Goal: Download file/media

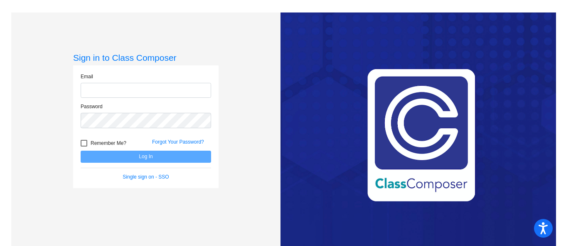
type input "[PERSON_NAME][EMAIL_ADDRESS][PERSON_NAME][DOMAIN_NAME]"
click at [144, 158] on button "Log In" at bounding box center [146, 156] width 130 height 12
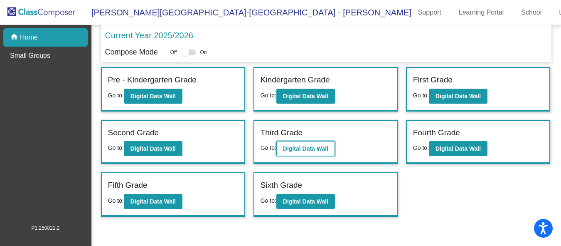
click at [300, 147] on b "Digital Data Wall" at bounding box center [305, 148] width 45 height 7
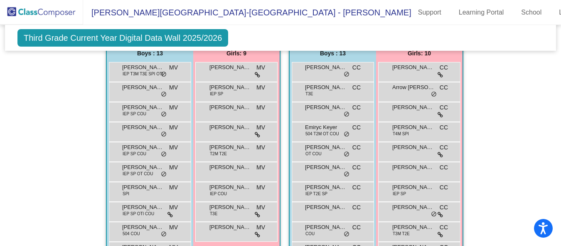
scroll to position [188, 0]
click at [244, 134] on div "[PERSON_NAME] MV lock do_not_disturb_alt" at bounding box center [235, 130] width 79 height 17
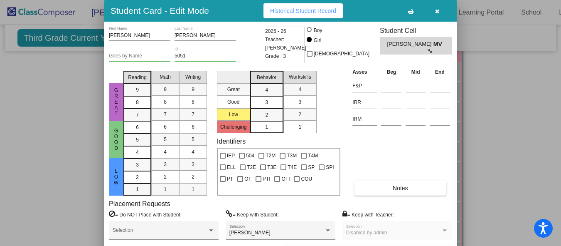
click at [440, 12] on button "button" at bounding box center [437, 10] width 27 height 15
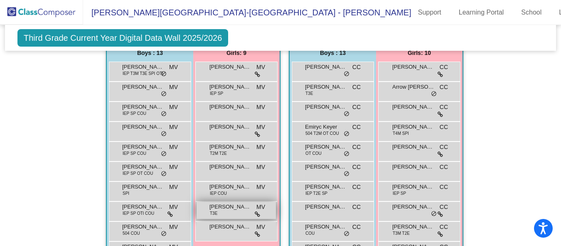
click at [233, 206] on span "[PERSON_NAME]" at bounding box center [230, 206] width 42 height 8
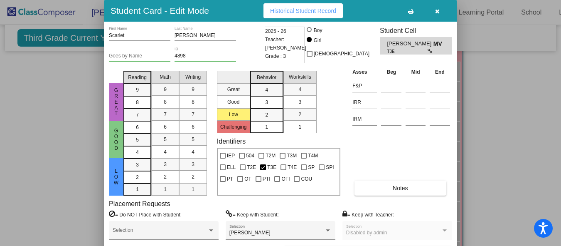
click at [433, 10] on button "button" at bounding box center [437, 10] width 27 height 15
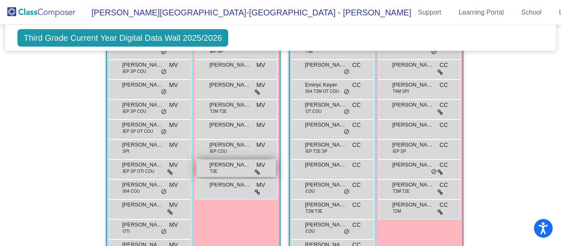
scroll to position [230, 0]
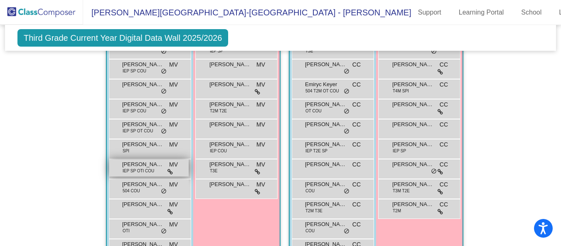
click at [134, 167] on span "IEP SP OTI COU" at bounding box center [139, 170] width 32 height 6
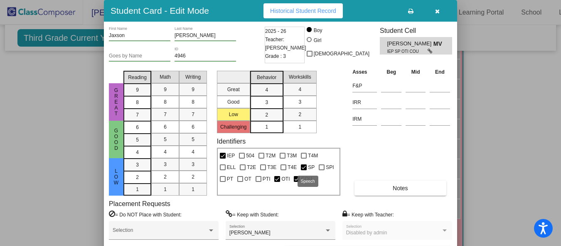
click at [303, 167] on div at bounding box center [304, 167] width 6 height 6
click at [303, 170] on input "SP" at bounding box center [303, 170] width 0 height 0
checkbox input "false"
click at [320, 166] on div at bounding box center [322, 167] width 6 height 6
click at [321, 170] on input "SPI" at bounding box center [321, 170] width 0 height 0
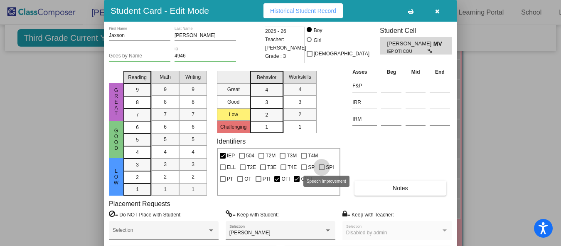
checkbox input "true"
click at [435, 10] on icon "button" at bounding box center [437, 11] width 5 height 6
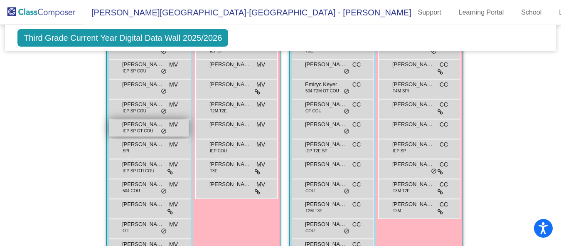
click at [144, 129] on span "IEP SP OT COU" at bounding box center [138, 131] width 30 height 6
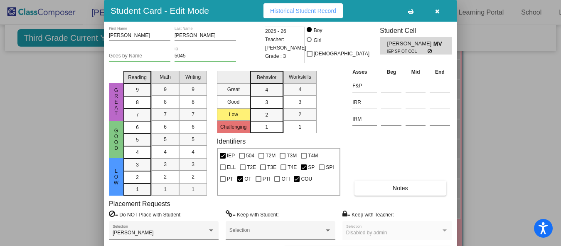
click at [438, 11] on icon "button" at bounding box center [437, 11] width 5 height 6
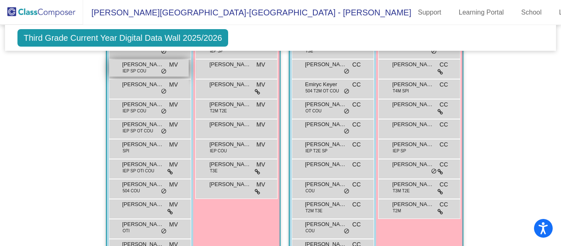
click at [142, 66] on span "[PERSON_NAME]" at bounding box center [143, 64] width 42 height 8
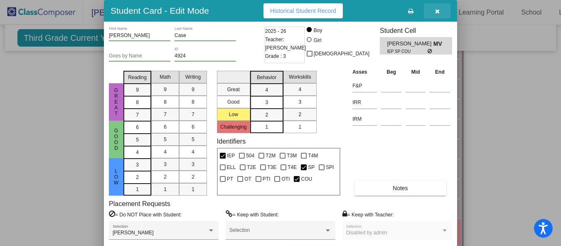
click at [438, 11] on icon "button" at bounding box center [437, 11] width 5 height 6
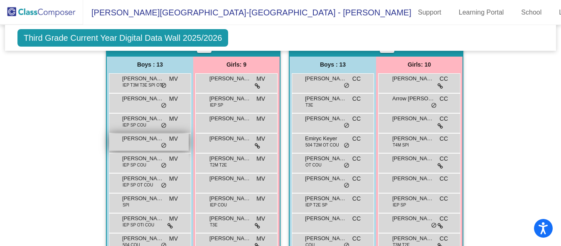
scroll to position [173, 0]
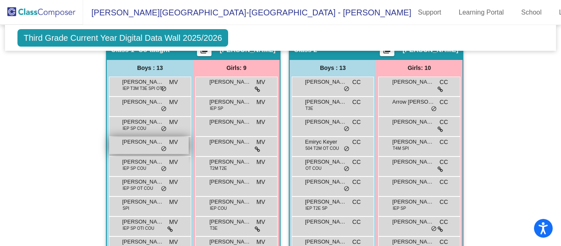
click at [135, 90] on span "IEP T3M T3E SPI OTI" at bounding box center [143, 88] width 41 height 6
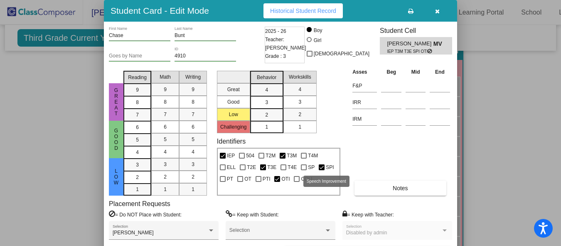
click at [322, 166] on div at bounding box center [322, 167] width 6 height 6
click at [322, 170] on input "SPI" at bounding box center [321, 170] width 0 height 0
checkbox input "false"
click at [305, 167] on div at bounding box center [304, 167] width 6 height 6
click at [304, 170] on input "SP" at bounding box center [303, 170] width 0 height 0
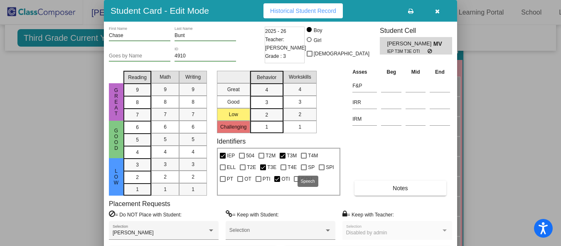
checkbox input "true"
click at [437, 8] on span "button" at bounding box center [437, 10] width 5 height 7
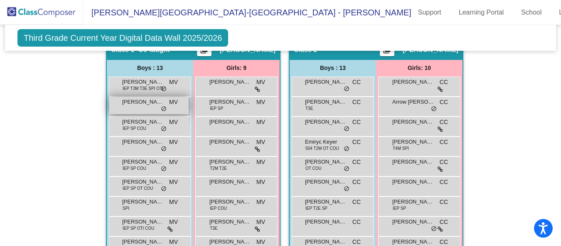
click at [149, 103] on span "[PERSON_NAME]" at bounding box center [143, 102] width 42 height 8
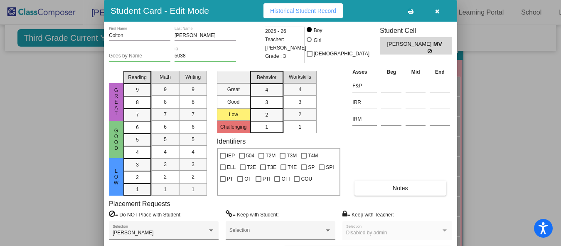
click at [436, 10] on icon "button" at bounding box center [437, 11] width 5 height 6
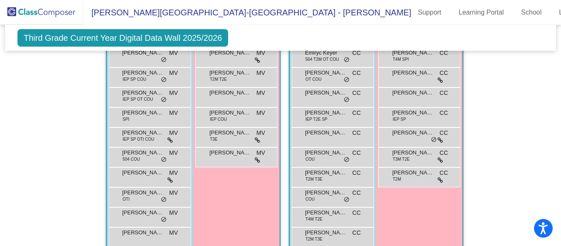
scroll to position [280, 0]
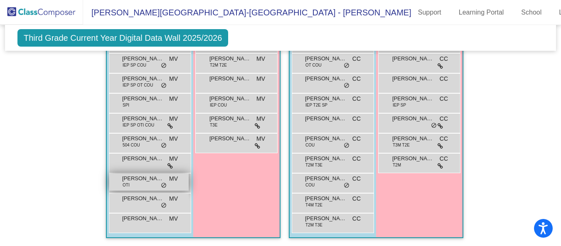
click at [136, 174] on span "[PERSON_NAME]" at bounding box center [143, 178] width 42 height 8
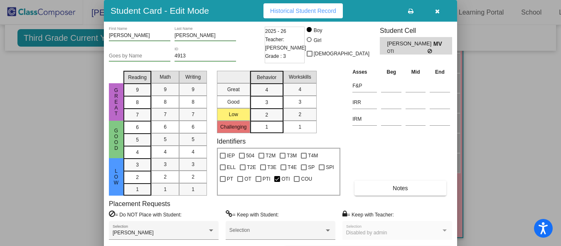
click at [436, 11] on icon "button" at bounding box center [437, 11] width 5 height 6
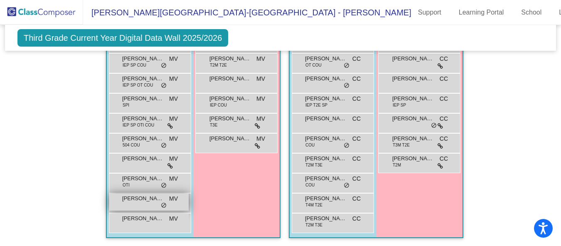
click at [129, 198] on span "[PERSON_NAME]" at bounding box center [143, 198] width 42 height 8
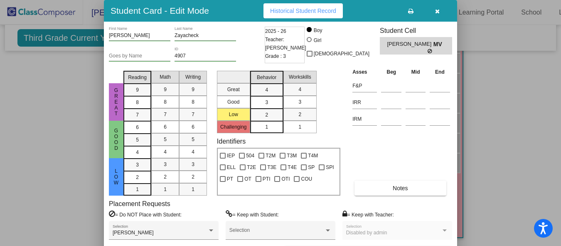
click at [437, 10] on icon "button" at bounding box center [437, 11] width 5 height 6
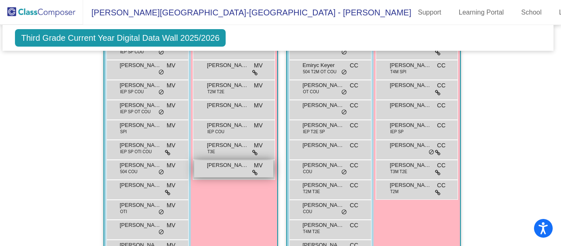
scroll to position [249, 7]
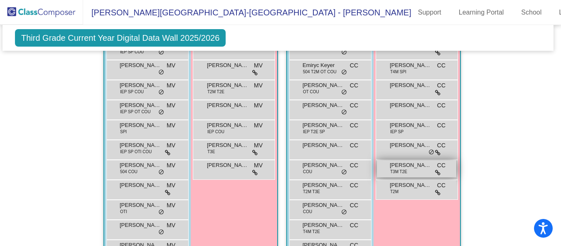
click at [398, 162] on span "[PERSON_NAME]" at bounding box center [411, 165] width 42 height 8
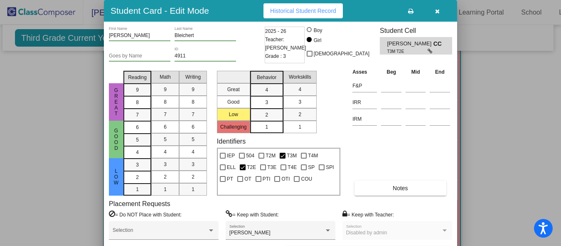
click at [436, 12] on icon "button" at bounding box center [437, 11] width 5 height 6
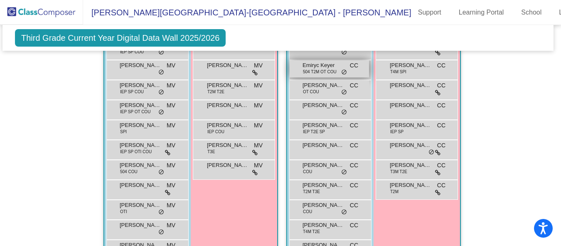
click at [318, 65] on span "Emiryc Keyer" at bounding box center [323, 65] width 42 height 8
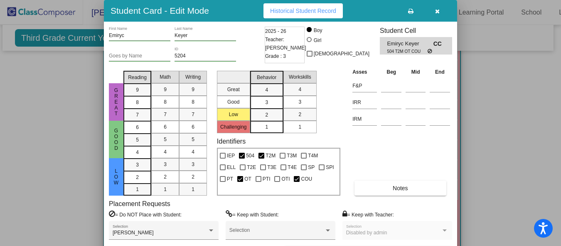
click at [436, 10] on icon "button" at bounding box center [437, 11] width 5 height 6
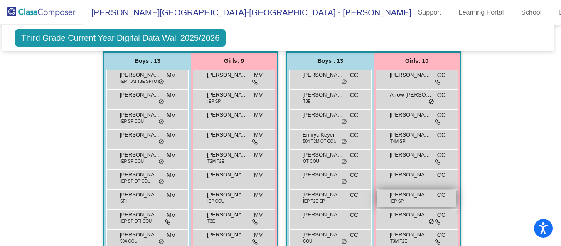
scroll to position [180, 6]
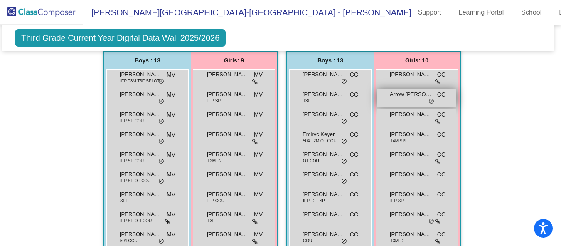
click at [406, 103] on div "Arrow [PERSON_NAME] lock do_not_disturb_alt" at bounding box center [416, 97] width 79 height 17
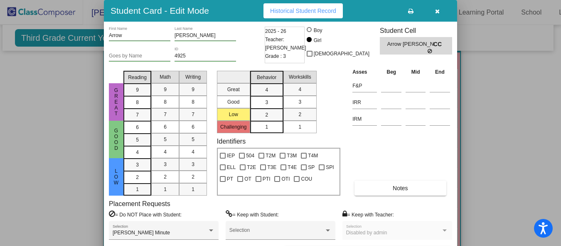
click at [439, 13] on icon "button" at bounding box center [437, 11] width 5 height 6
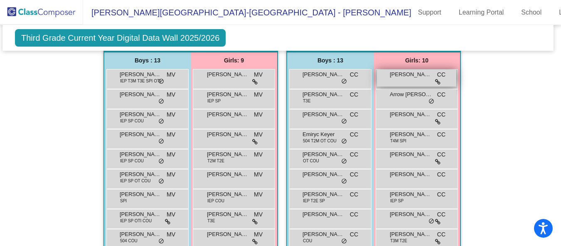
click at [396, 82] on div "[PERSON_NAME] CC lock do_not_disturb_alt" at bounding box center [416, 77] width 79 height 17
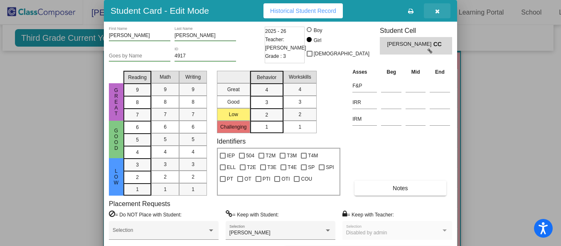
click at [442, 7] on button "button" at bounding box center [437, 10] width 27 height 15
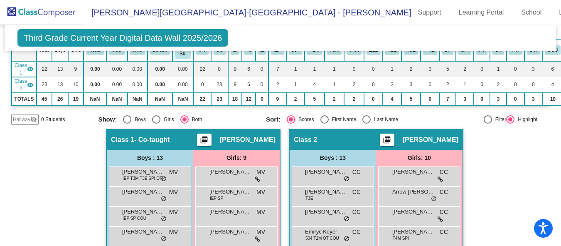
scroll to position [83, 0]
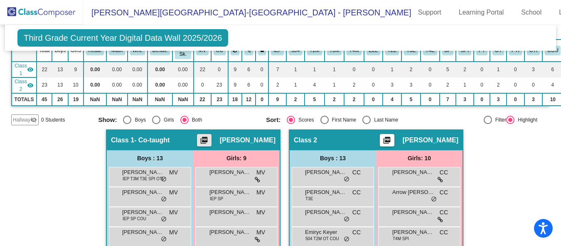
click at [200, 135] on button "picture_as_pdf" at bounding box center [204, 140] width 15 height 12
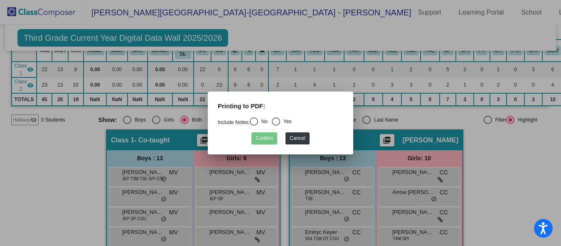
click at [253, 123] on div "Select an option" at bounding box center [254, 121] width 8 height 8
click at [253, 125] on input "No" at bounding box center [253, 125] width 0 height 0
radio input "true"
click at [260, 137] on button "Confirm" at bounding box center [264, 138] width 26 height 12
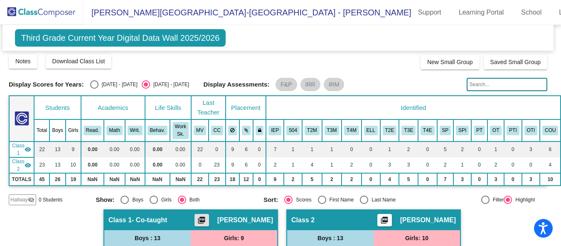
scroll to position [0, 7]
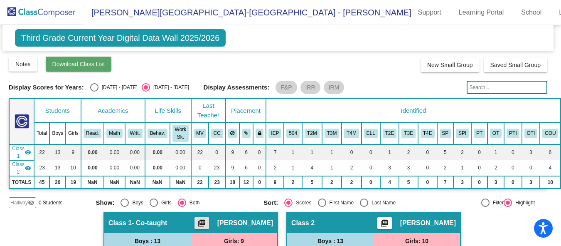
click at [62, 66] on span "Download Class List" at bounding box center [78, 64] width 53 height 7
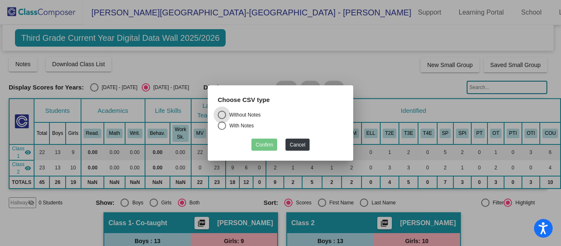
click at [235, 115] on div "Without Notes" at bounding box center [243, 114] width 34 height 7
click at [222, 119] on input "Without Notes" at bounding box center [221, 119] width 0 height 0
radio input "true"
click at [258, 142] on button "Confirm" at bounding box center [264, 144] width 26 height 12
